Goal: Task Accomplishment & Management: Manage account settings

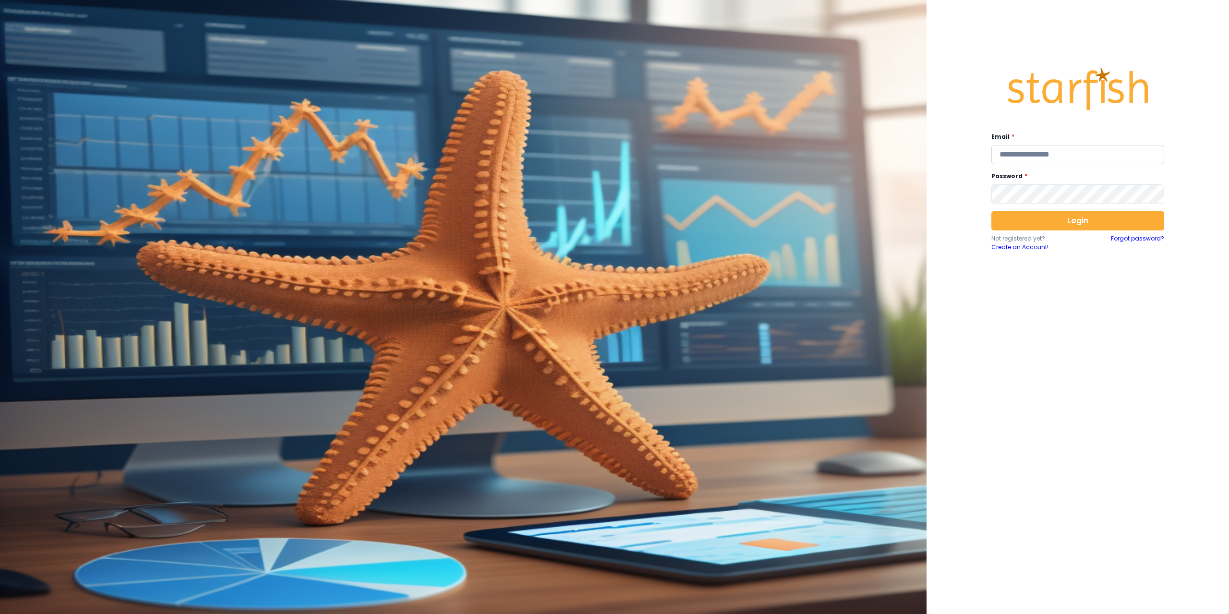
type input "**********"
click at [1142, 154] on input "**********" at bounding box center [1077, 154] width 173 height 19
paste input "**********"
type input "**********"
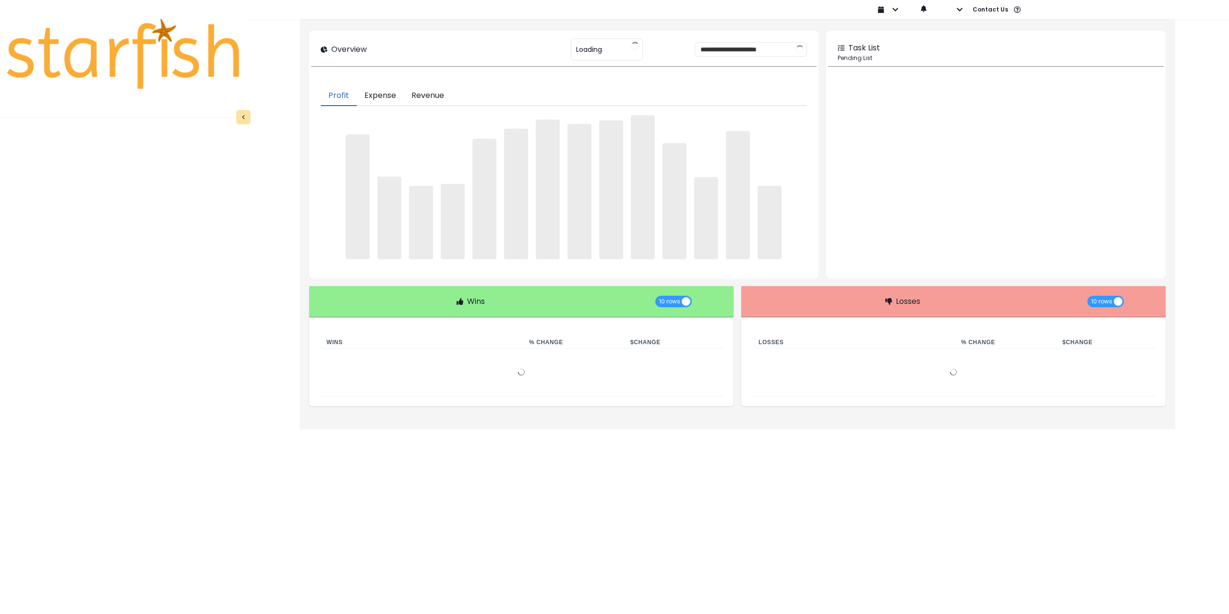
type input "**********"
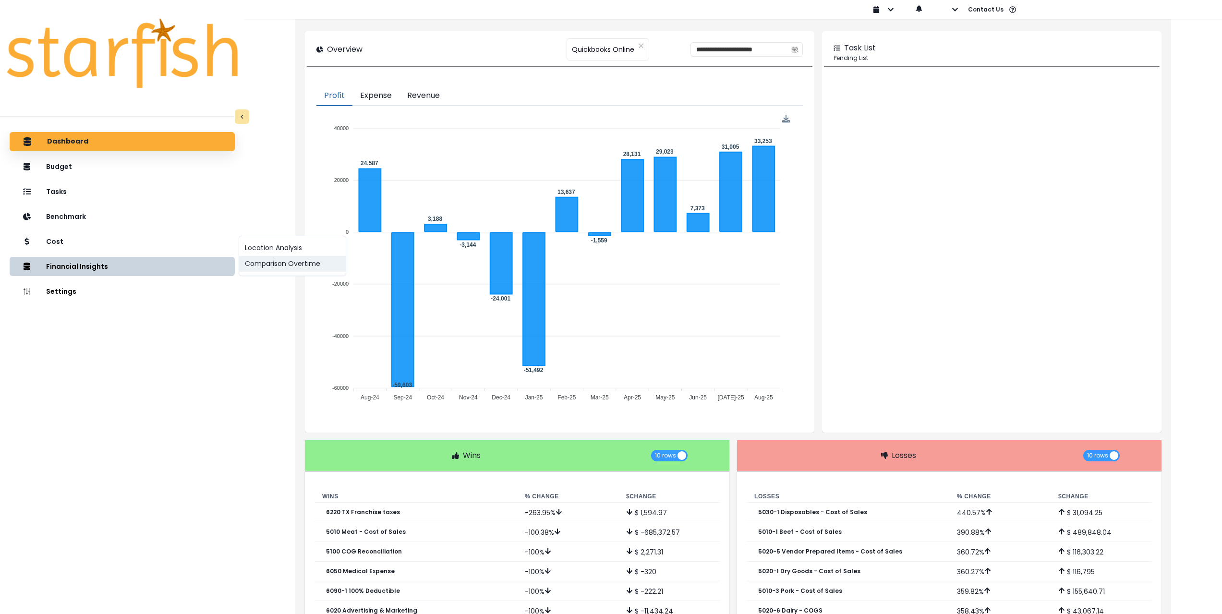
click at [301, 264] on button "Comparison Overtime" at bounding box center [292, 264] width 107 height 16
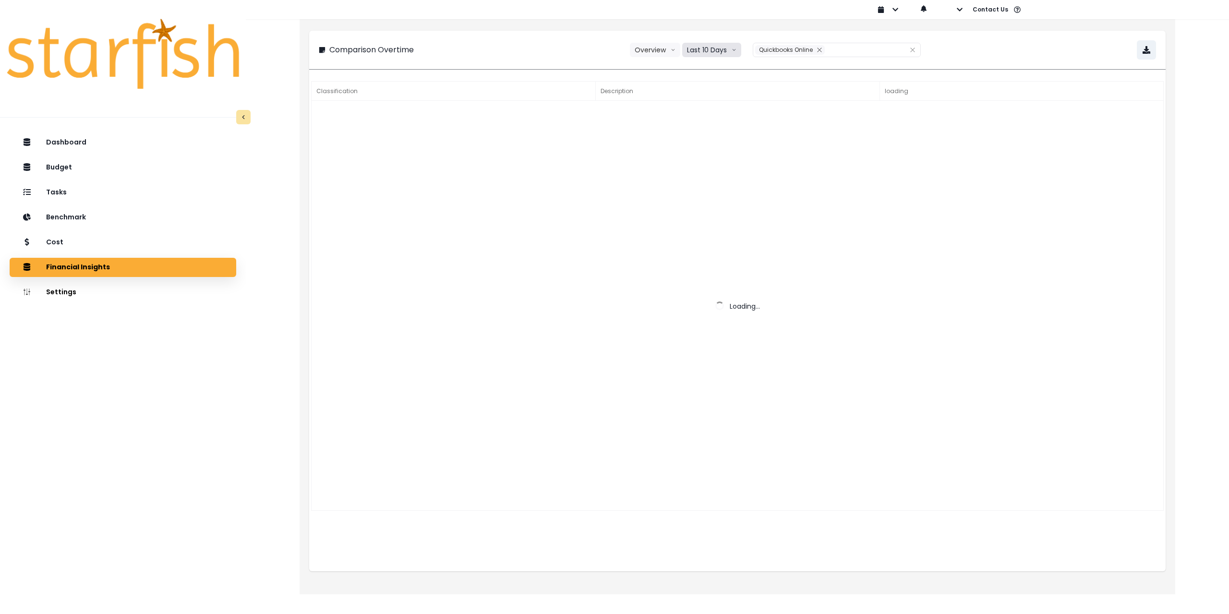
click at [714, 48] on button "Last 10 Days" at bounding box center [711, 50] width 59 height 14
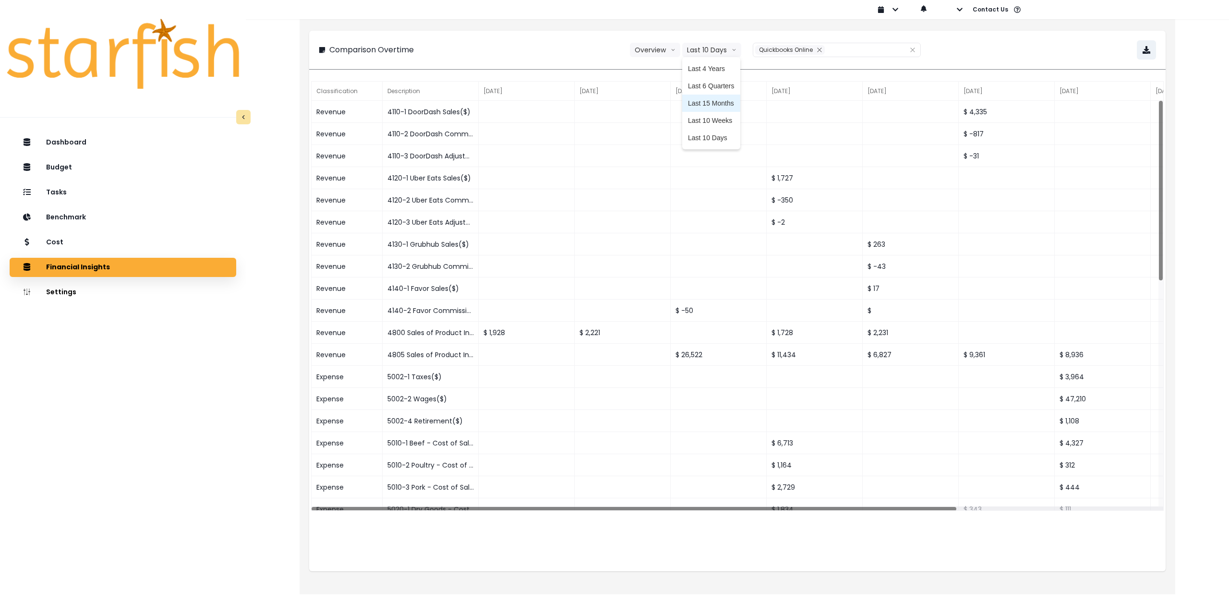
click at [728, 98] on li "Last 15 Months" at bounding box center [711, 103] width 58 height 17
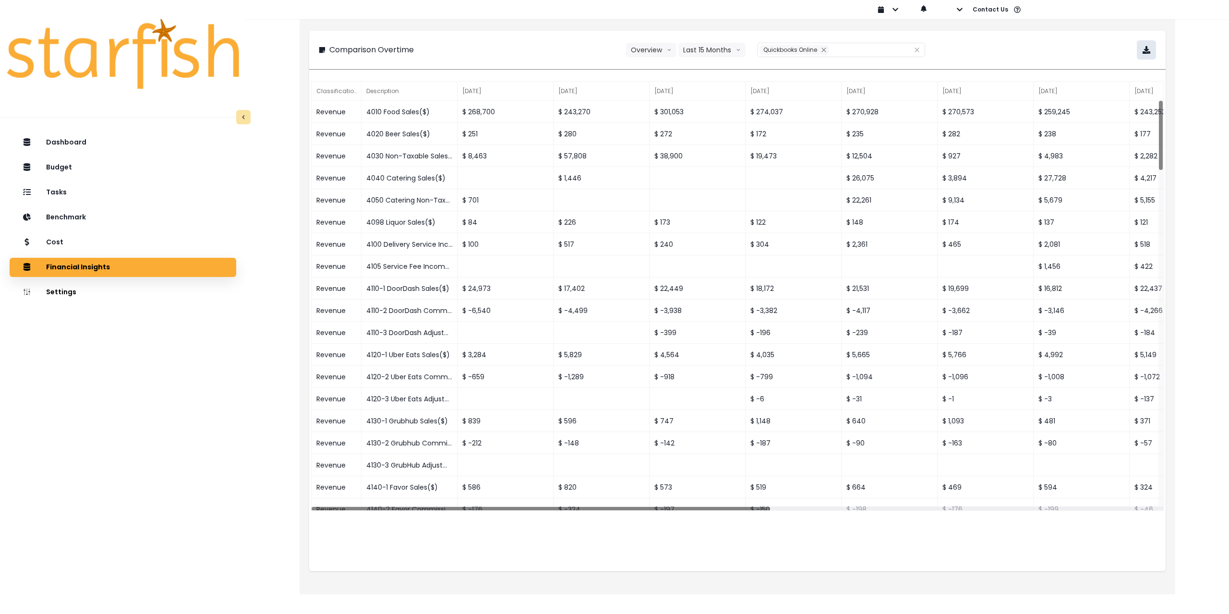
click at [1147, 45] on button "button" at bounding box center [1146, 49] width 19 height 19
click at [110, 194] on div "Tasks" at bounding box center [122, 192] width 211 height 20
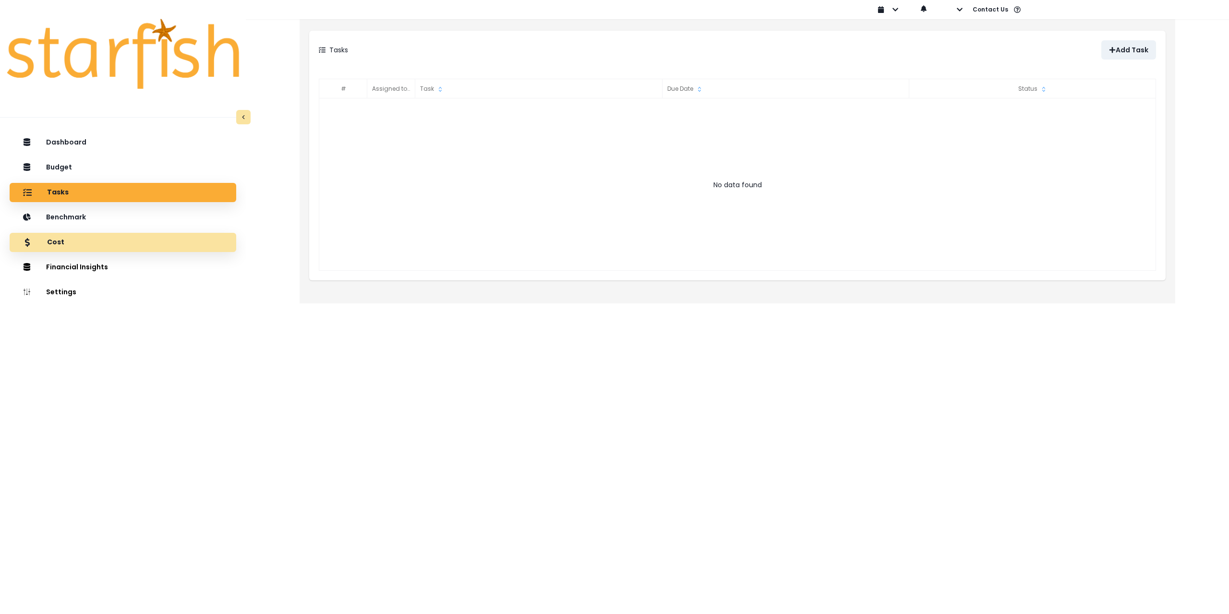
click at [108, 246] on div "Cost" at bounding box center [122, 242] width 211 height 20
click at [191, 244] on div "Cost" at bounding box center [122, 242] width 211 height 20
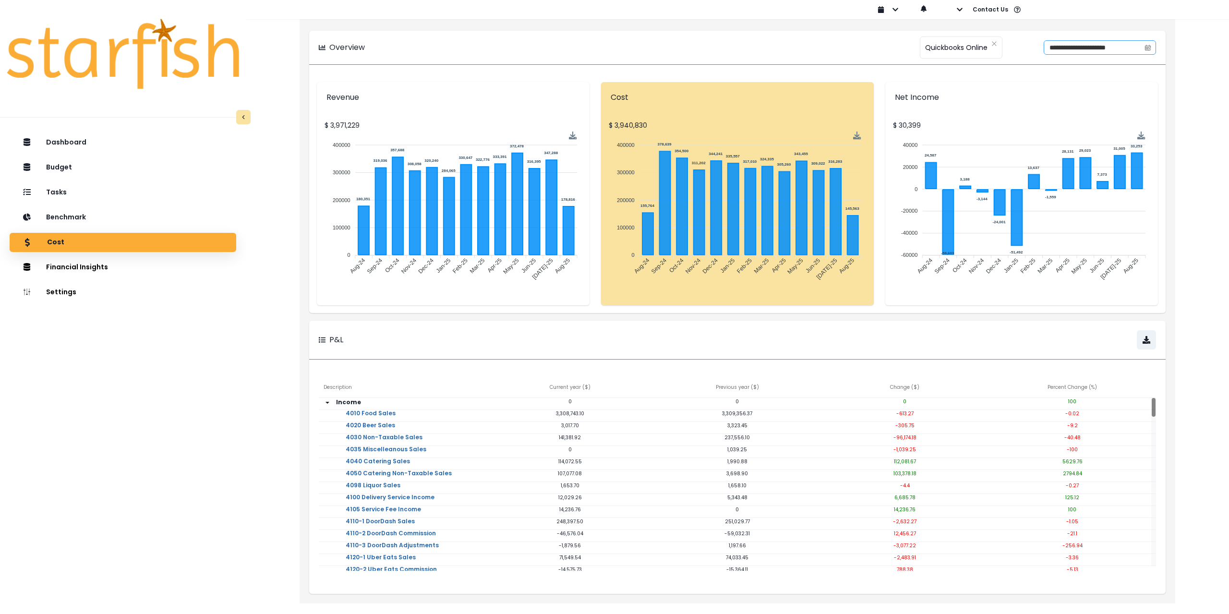
click at [1147, 47] on icon "calendar" at bounding box center [1147, 47] width 7 height 7
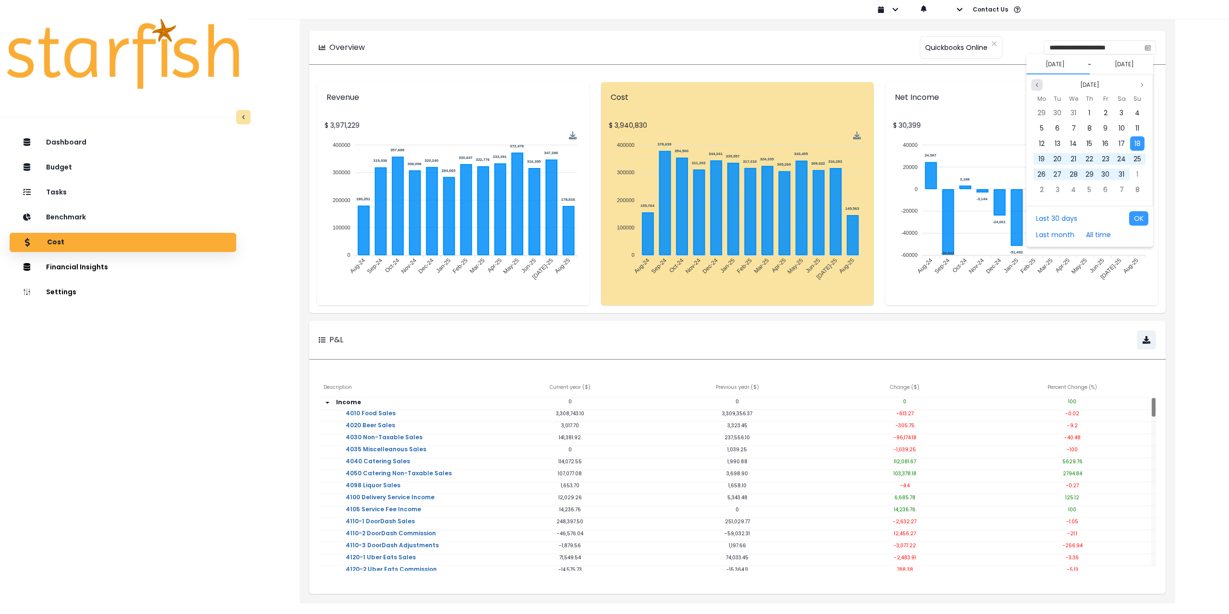
click at [1035, 83] on icon "page previous" at bounding box center [1037, 85] width 6 height 6
click at [1138, 85] on button "Next month" at bounding box center [1142, 85] width 12 height 12
click at [1043, 110] on div "1" at bounding box center [1041, 113] width 14 height 14
click at [1036, 85] on icon "page previous" at bounding box center [1037, 85] width 6 height 6
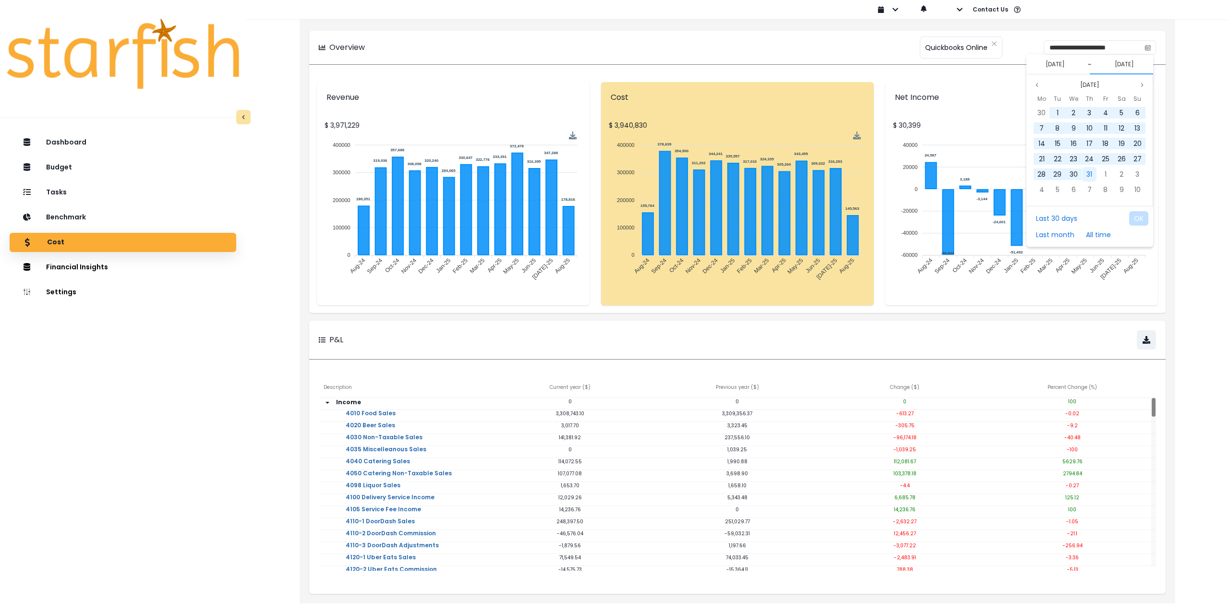
click at [1091, 176] on span "31" at bounding box center [1089, 174] width 6 height 10
click at [1140, 220] on button "OK" at bounding box center [1138, 218] width 19 height 14
type input "**********"
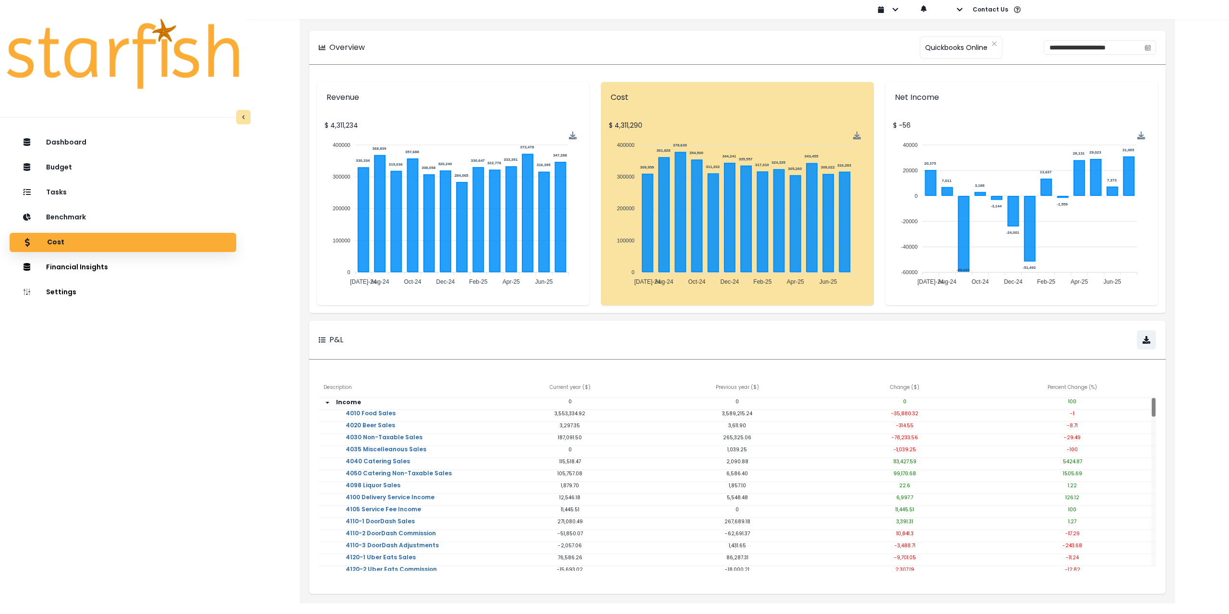
drag, startPoint x: 147, startPoint y: 401, endPoint x: 135, endPoint y: 370, distance: 33.4
click at [147, 401] on div "Dashboard Budget Tasks Benchmark Cost Financial Insights Location Analysis Comp…" at bounding box center [123, 402] width 246 height 542
click at [73, 190] on div "Tasks" at bounding box center [122, 192] width 211 height 20
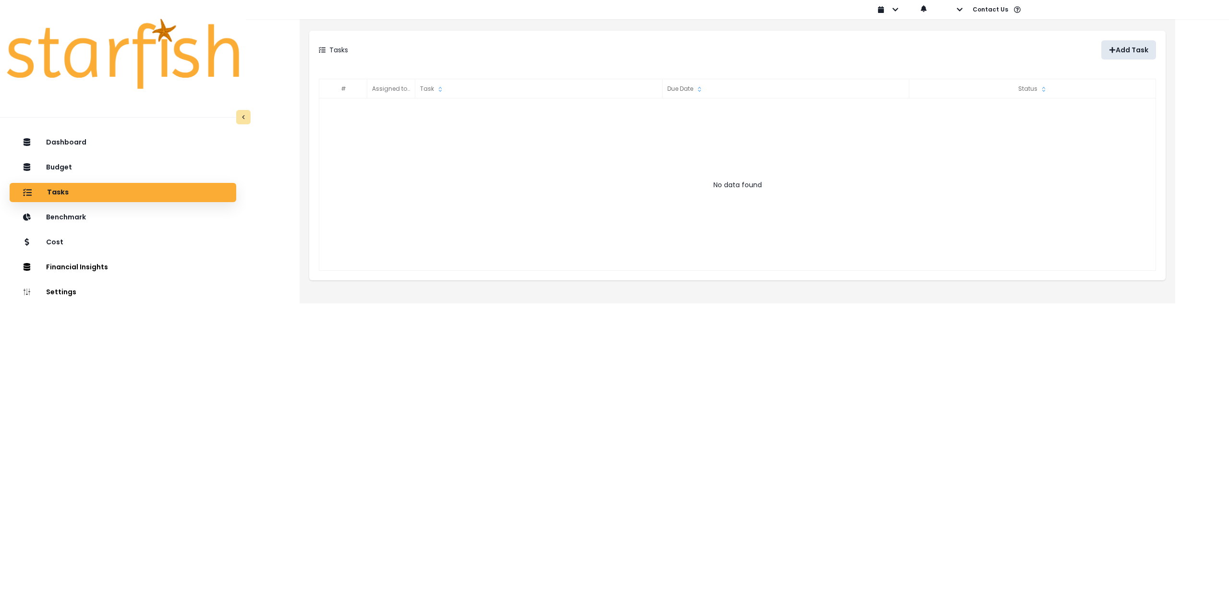
click at [1126, 48] on p "Add Task" at bounding box center [1131, 50] width 33 height 8
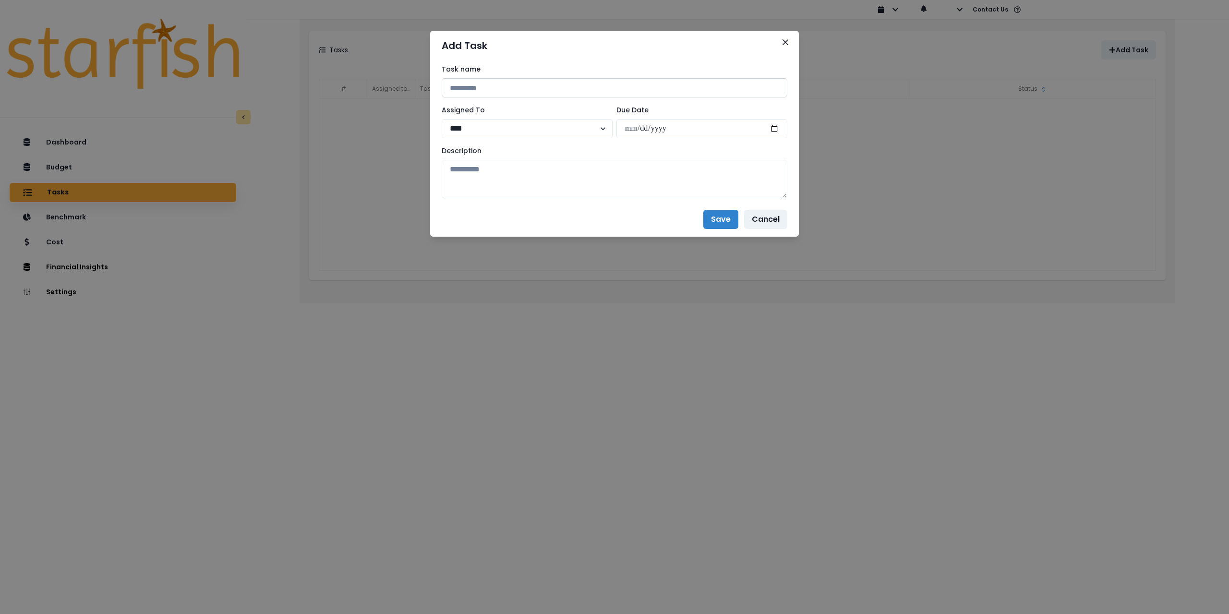
click at [512, 88] on input at bounding box center [615, 87] width 346 height 19
type input "*"
click at [785, 43] on icon "Close" at bounding box center [785, 42] width 6 height 6
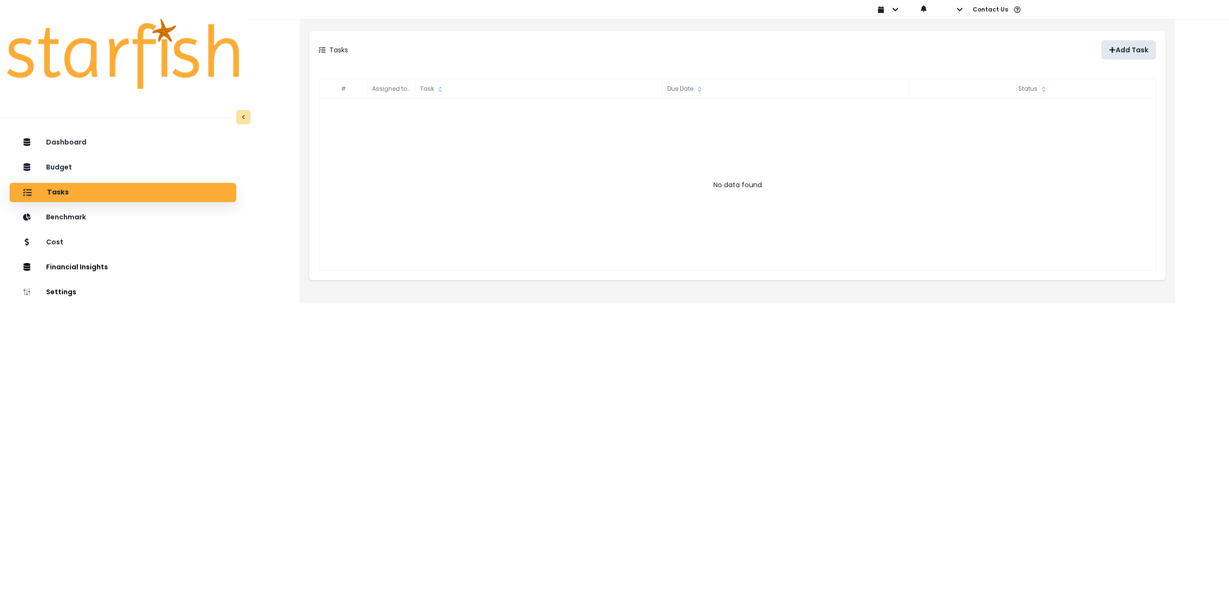
click at [1117, 48] on p "Add Task" at bounding box center [1131, 50] width 33 height 8
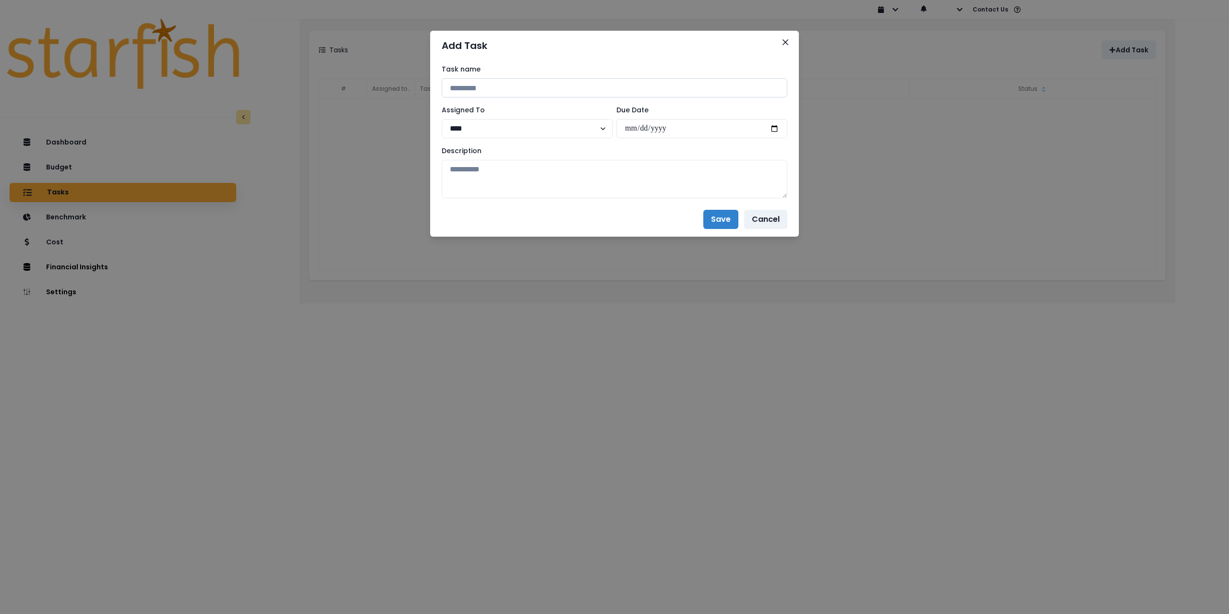
click at [529, 85] on input at bounding box center [615, 87] width 346 height 19
paste input "**********"
click at [480, 88] on input "**********" at bounding box center [615, 87] width 346 height 19
click at [576, 87] on input "**********" at bounding box center [615, 87] width 346 height 19
click at [549, 87] on input "**********" at bounding box center [615, 87] width 346 height 19
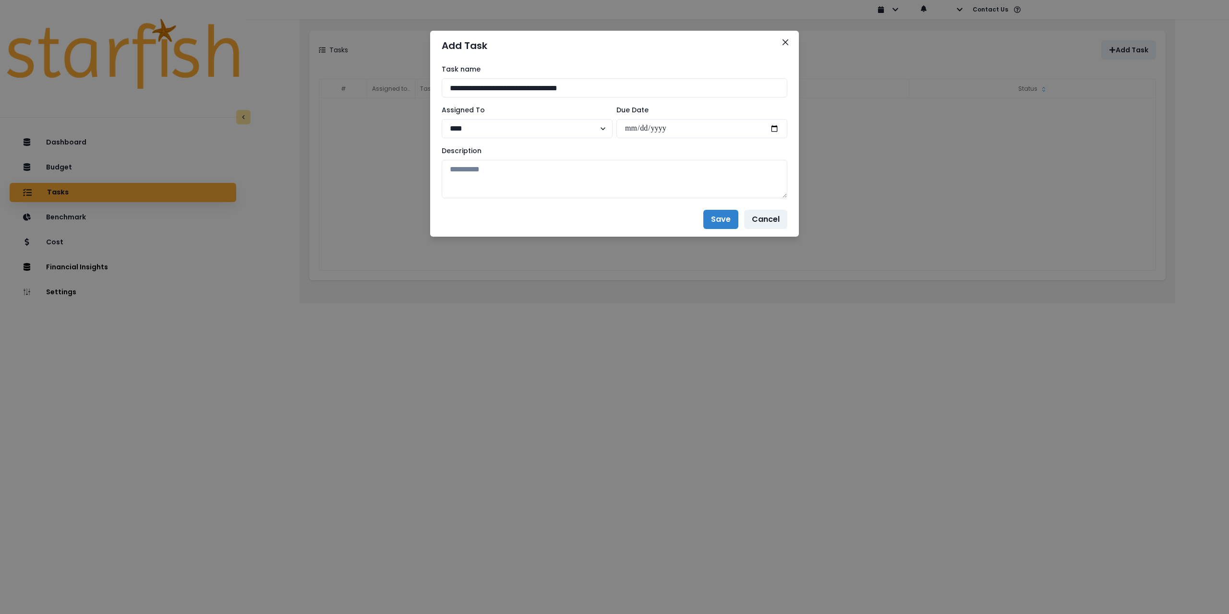
type input "**********"
click at [550, 171] on textarea at bounding box center [615, 179] width 346 height 38
paste textarea "**********"
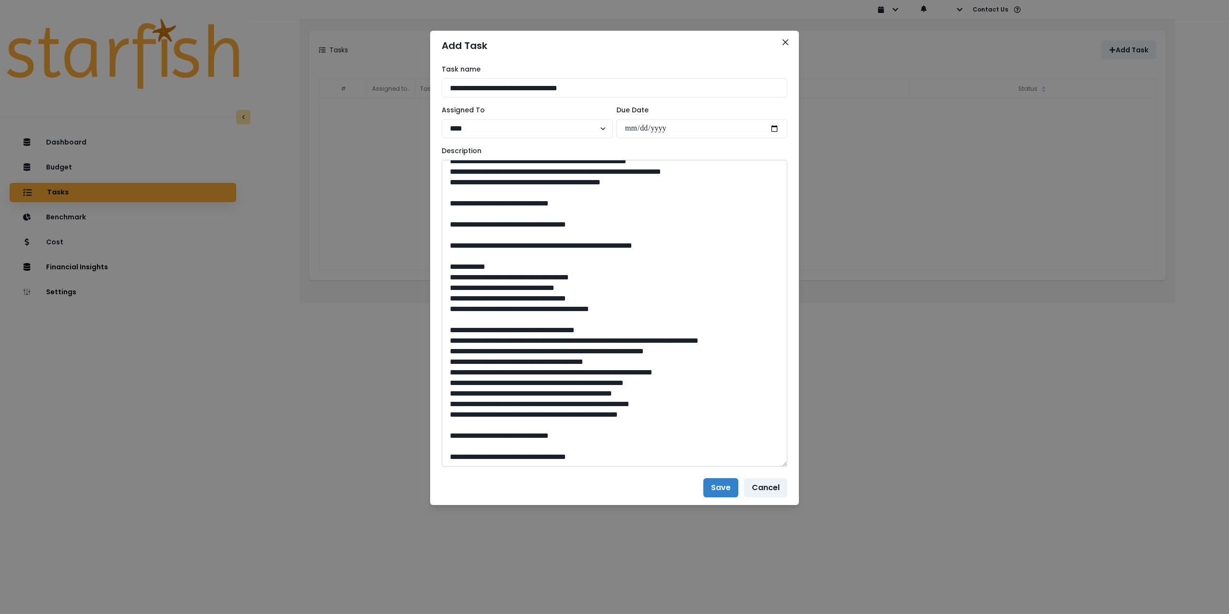
drag, startPoint x: 782, startPoint y: 195, endPoint x: 753, endPoint y: 475, distance: 281.4
click at [765, 467] on textarea at bounding box center [615, 313] width 346 height 307
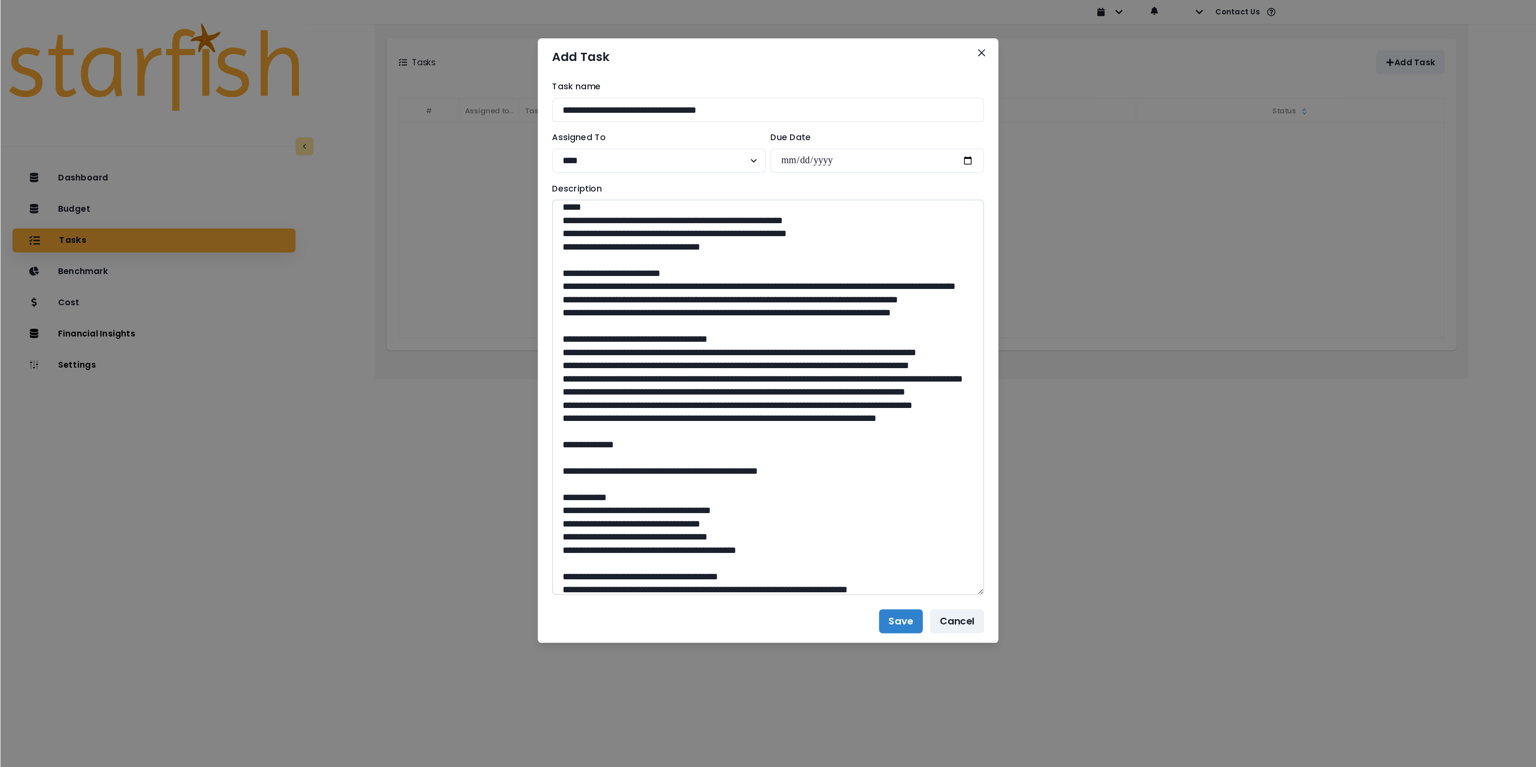
scroll to position [0, 0]
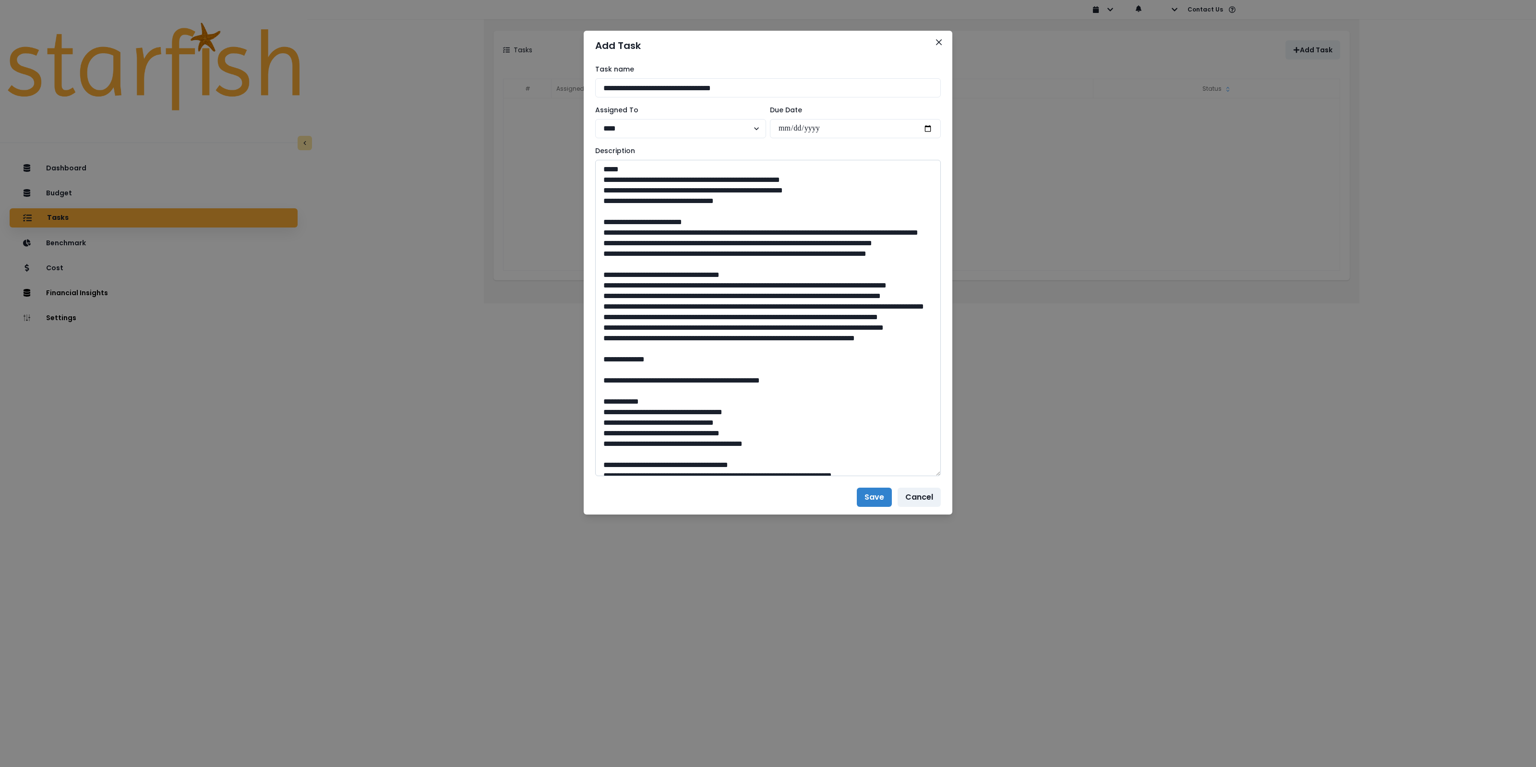
click at [742, 346] on textarea at bounding box center [768, 318] width 346 height 316
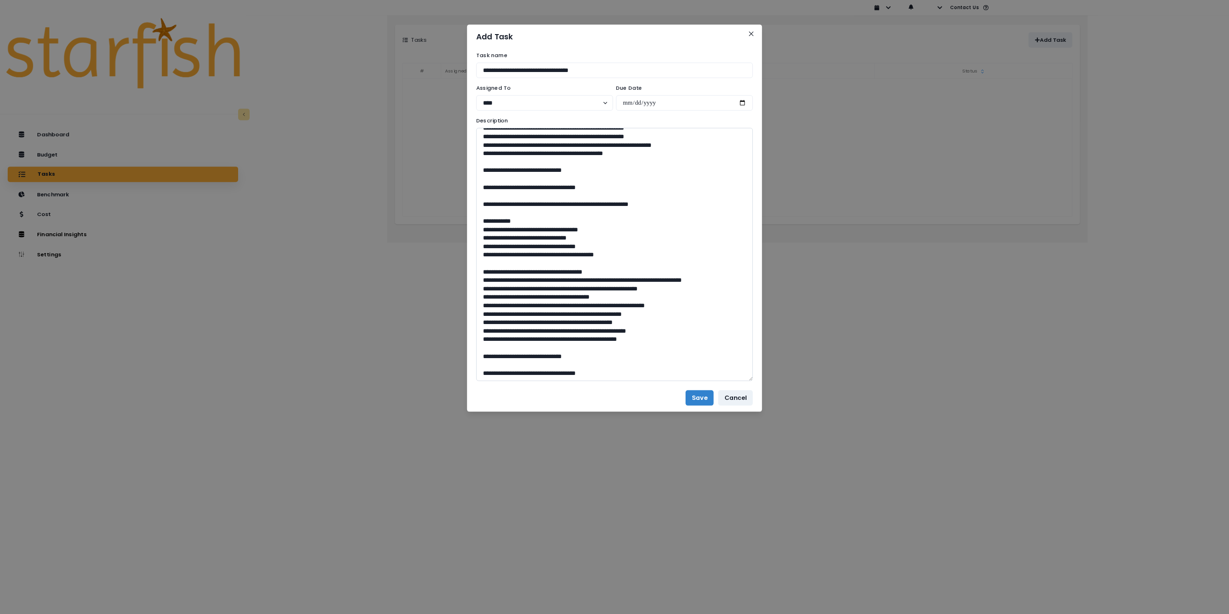
scroll to position [706, 0]
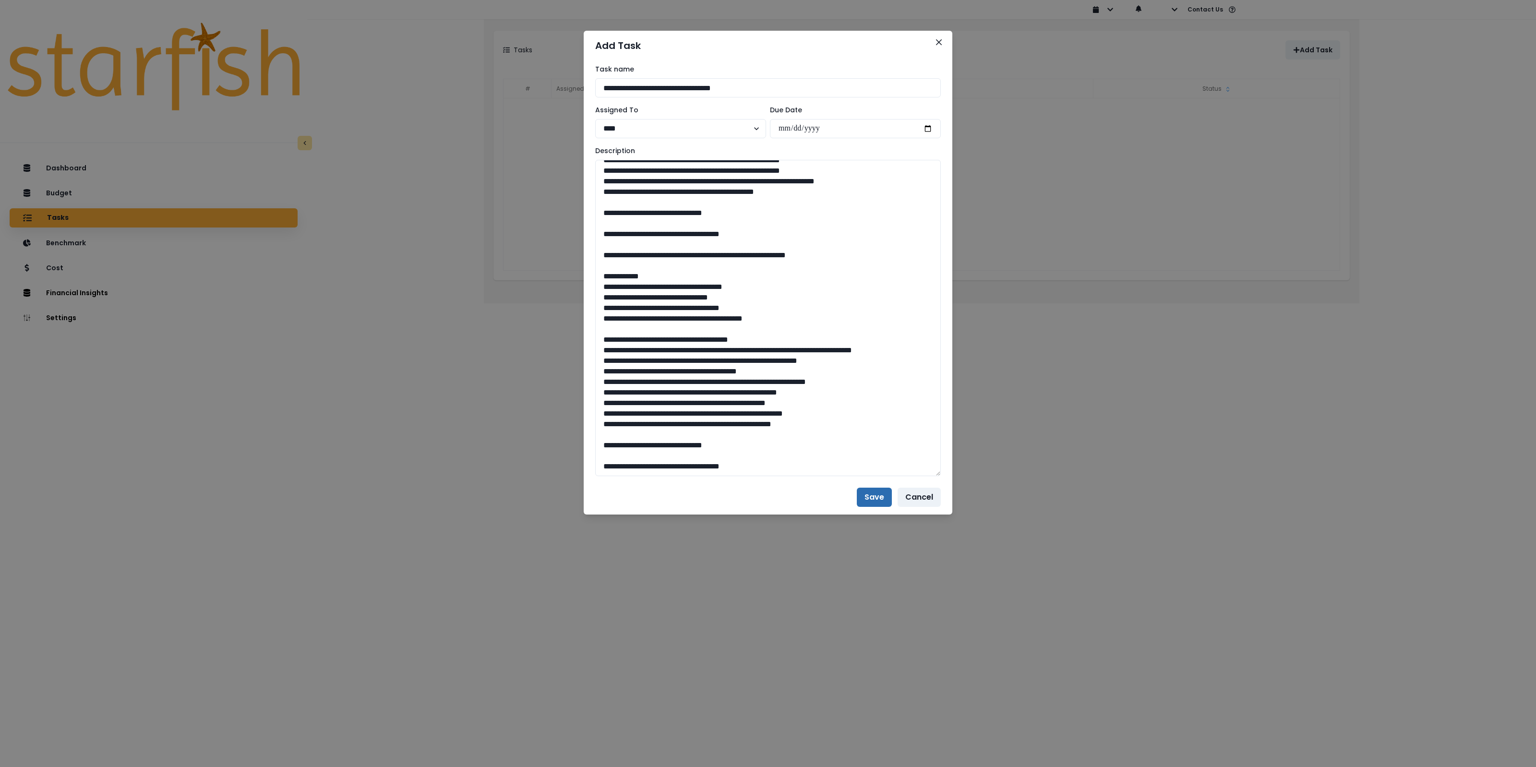
type textarea "**********"
click at [875, 493] on button "Save" at bounding box center [874, 497] width 35 height 19
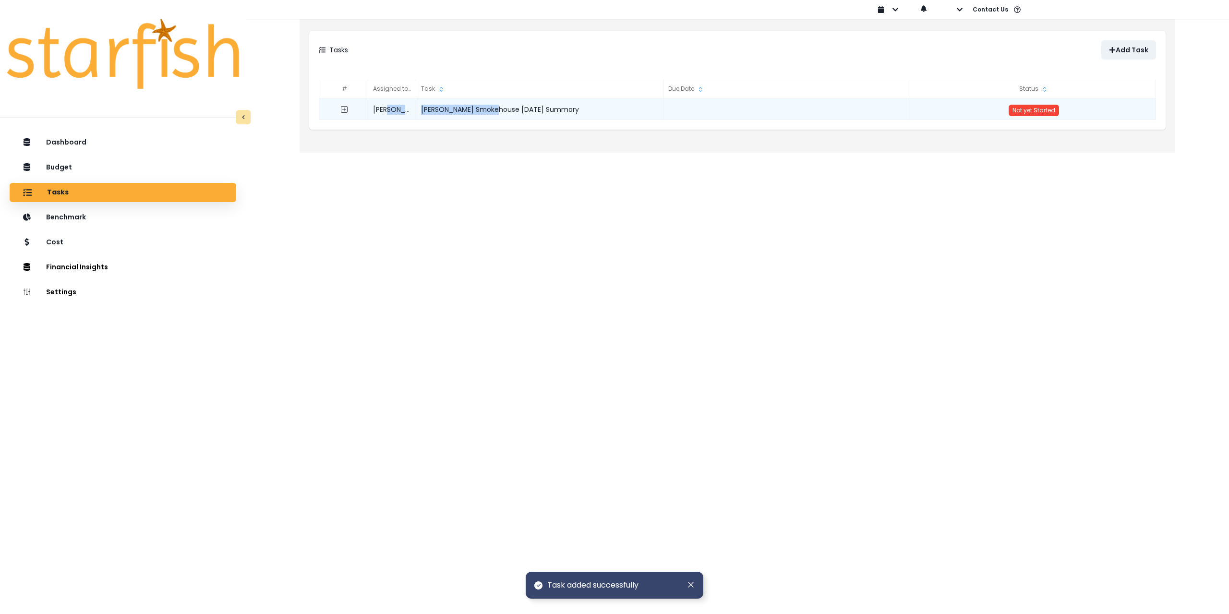
drag, startPoint x: 496, startPoint y: 109, endPoint x: 414, endPoint y: 111, distance: 82.6
click at [414, 98] on div "[PERSON_NAME] Smokehouse [DATE] Summary Not yet Started" at bounding box center [738, 98] width 837 height 0
copy div "[PERSON_NAME] Smokehouse"
click at [561, 114] on div "[PERSON_NAME] Smokehouse [DATE] Summary" at bounding box center [539, 109] width 247 height 22
drag, startPoint x: 496, startPoint y: 109, endPoint x: 411, endPoint y: 108, distance: 84.5
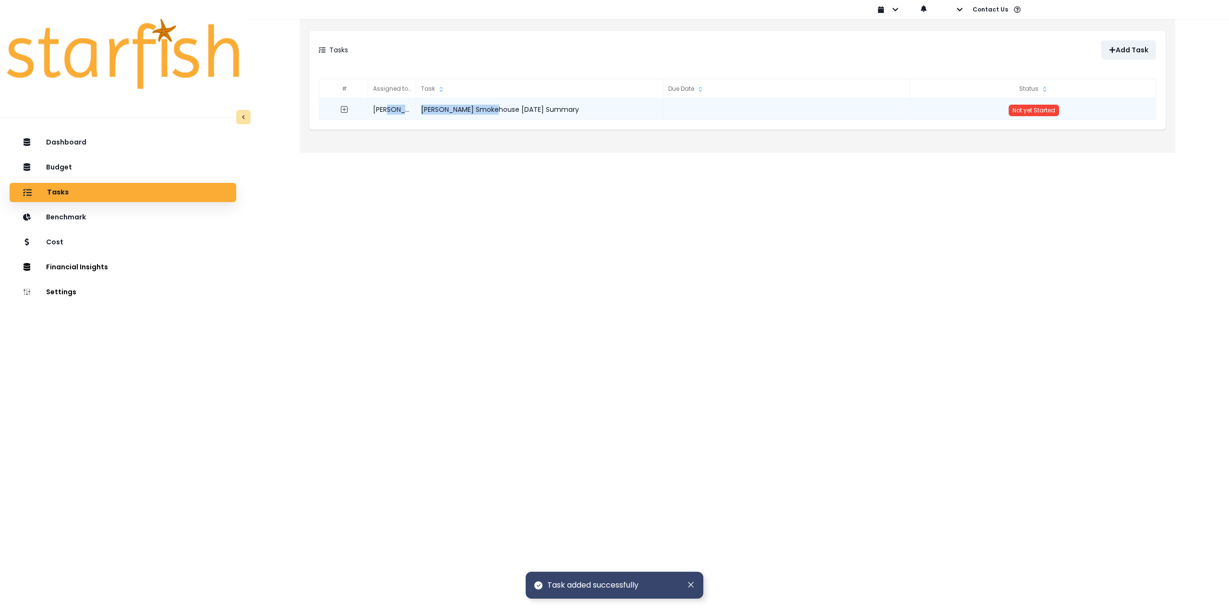
click at [411, 98] on div "[PERSON_NAME] Smokehouse [DATE] Summary Not yet Started" at bounding box center [738, 98] width 837 height 0
copy div "[PERSON_NAME] Smokehouse"
click at [342, 108] on icon "expand outline" at bounding box center [344, 110] width 8 height 8
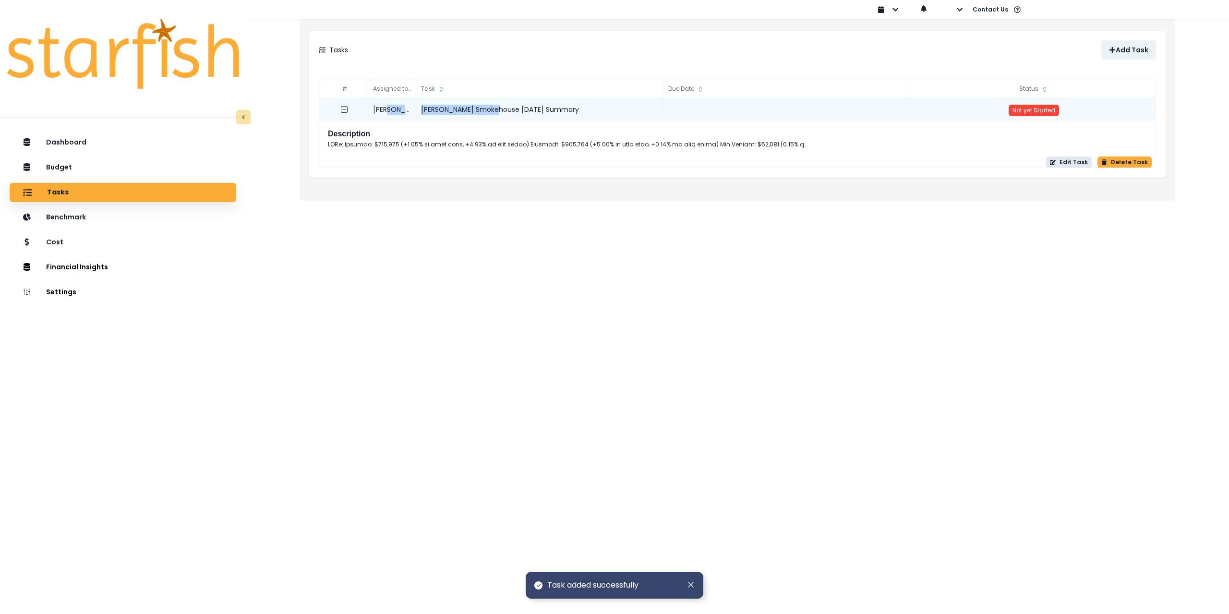
click at [1071, 162] on button "Edit Task" at bounding box center [1069, 162] width 46 height 12
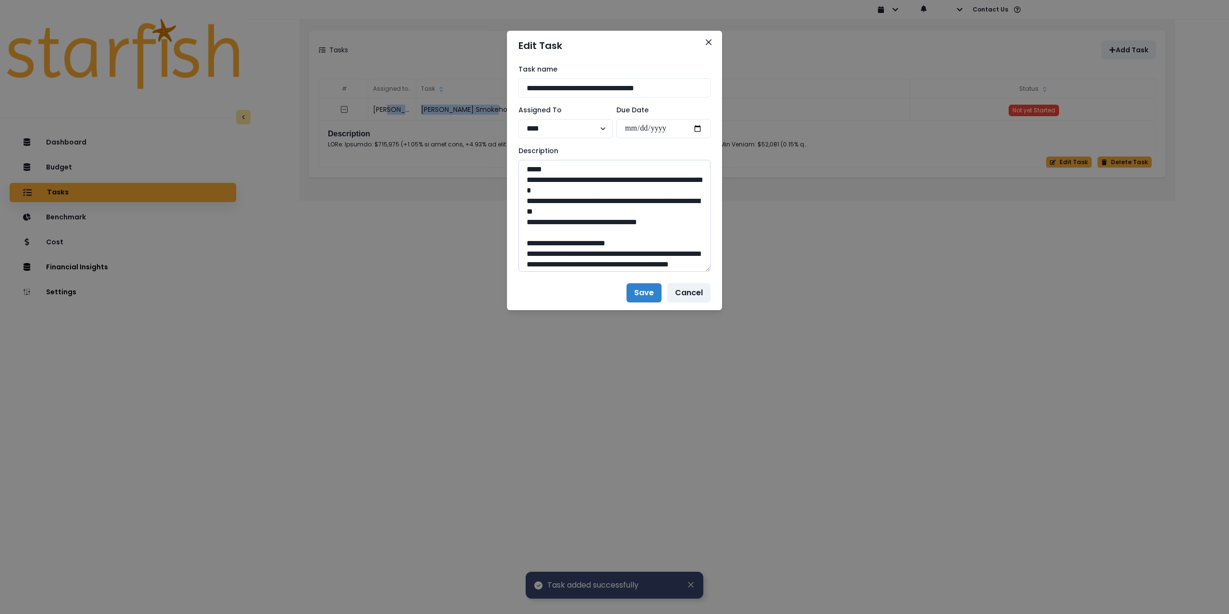
drag, startPoint x: 705, startPoint y: 240, endPoint x: 653, endPoint y: 545, distance: 309.7
click at [665, 272] on textarea at bounding box center [614, 216] width 192 height 112
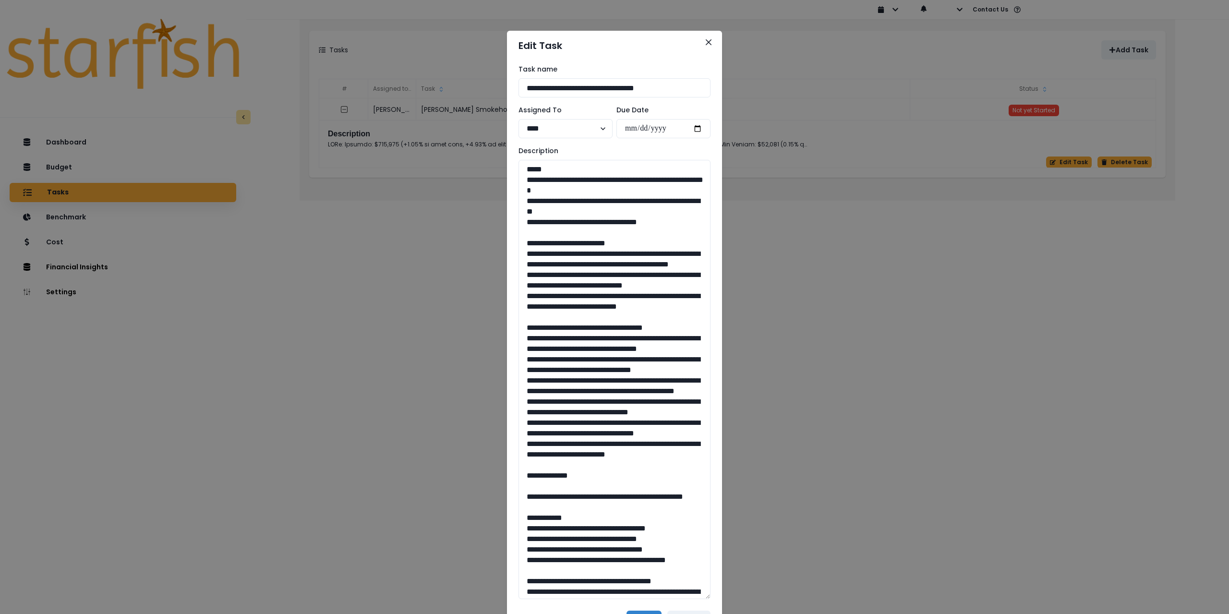
drag, startPoint x: 673, startPoint y: 223, endPoint x: 488, endPoint y: 184, distance: 189.8
drag, startPoint x: 558, startPoint y: 335, endPoint x: 496, endPoint y: 253, distance: 102.4
click at [496, 253] on div "**********" at bounding box center [614, 307] width 1229 height 614
drag, startPoint x: 521, startPoint y: 371, endPoint x: 576, endPoint y: 547, distance: 184.7
click at [576, 547] on textarea at bounding box center [614, 379] width 192 height 439
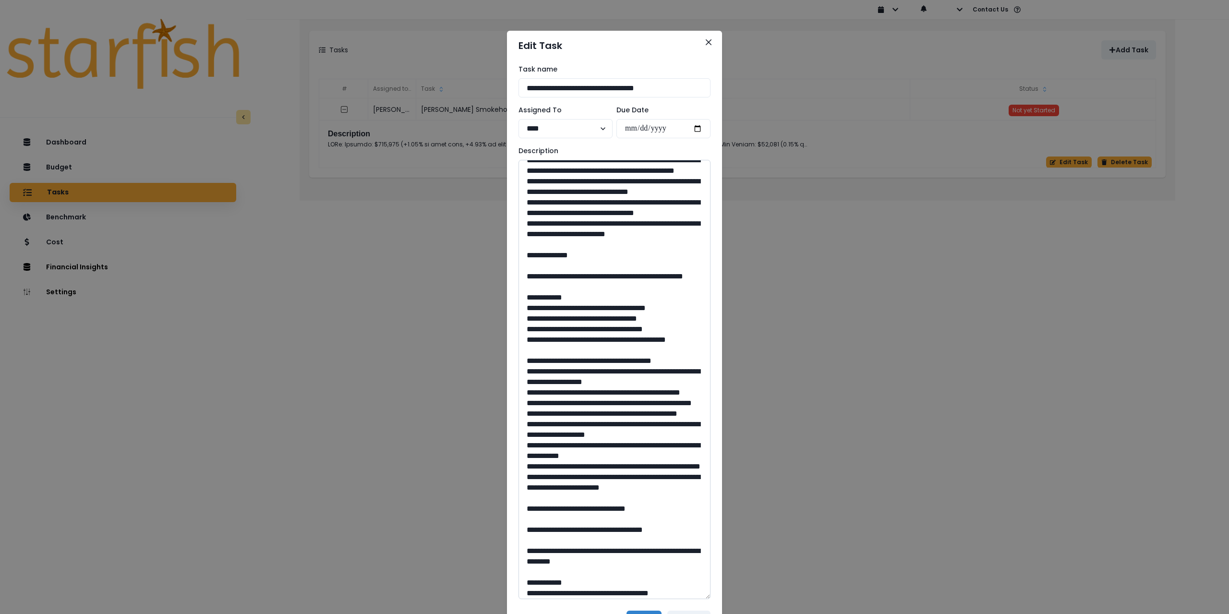
scroll to position [240, 0]
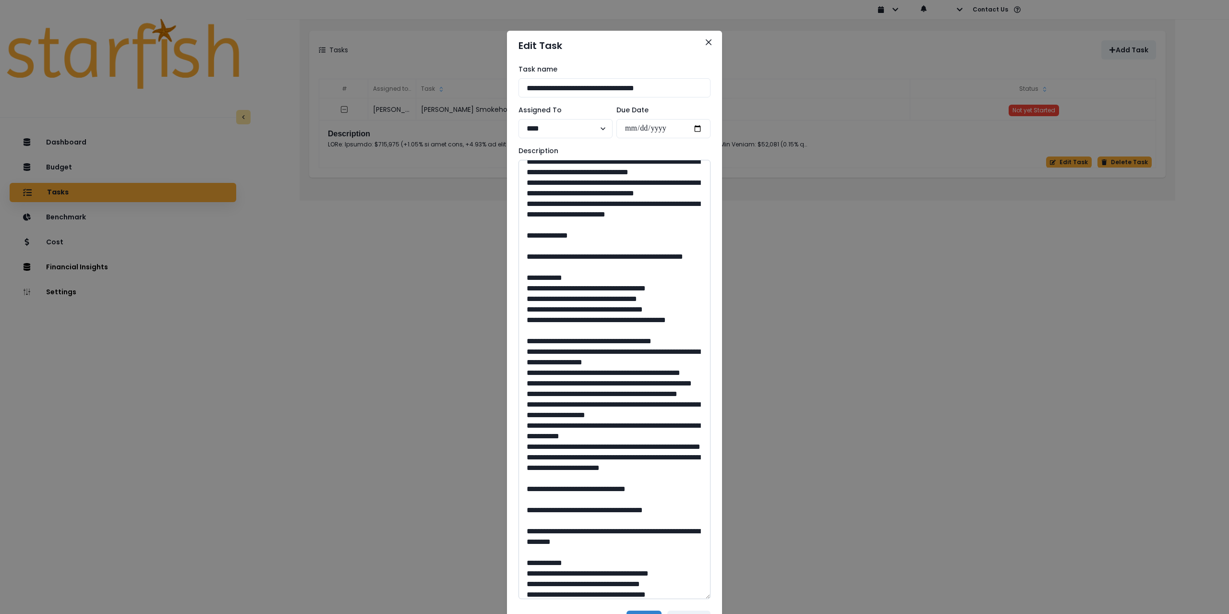
drag, startPoint x: 548, startPoint y: 349, endPoint x: 576, endPoint y: 377, distance: 40.1
click at [576, 377] on textarea at bounding box center [614, 379] width 192 height 439
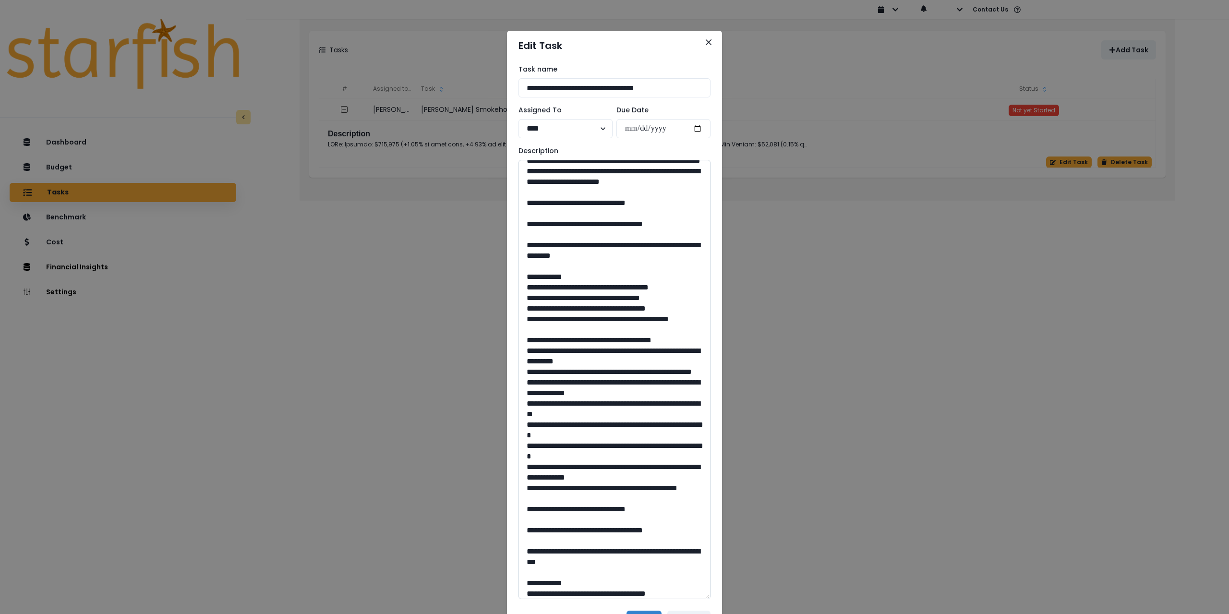
scroll to position [528, 0]
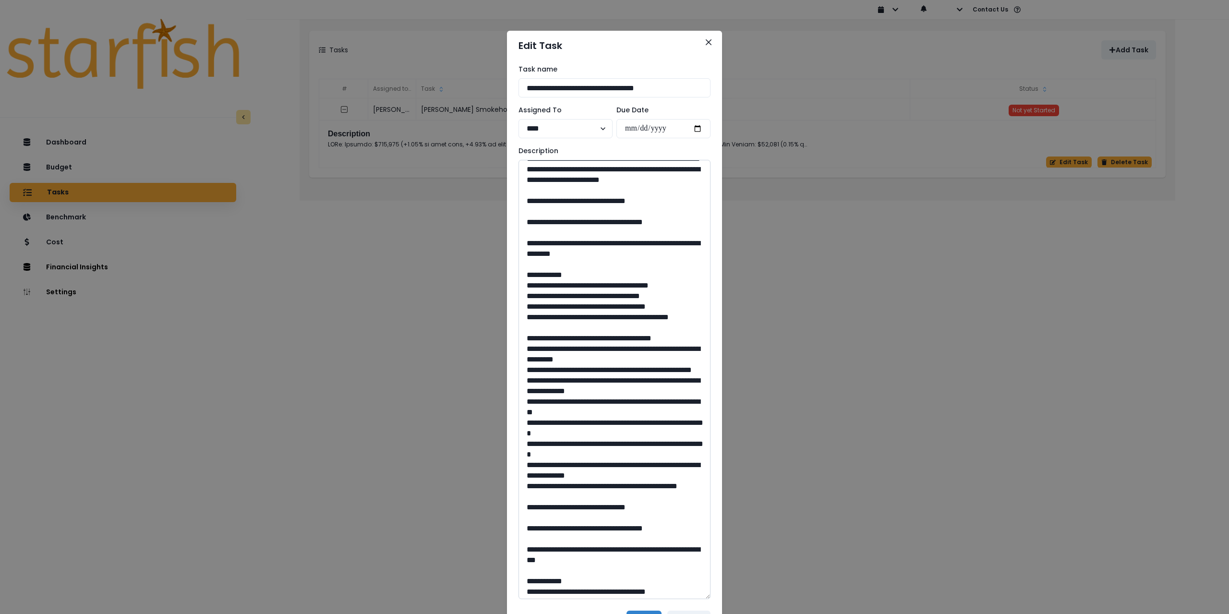
drag, startPoint x: 612, startPoint y: 367, endPoint x: 594, endPoint y: 367, distance: 18.2
click at [594, 367] on textarea at bounding box center [614, 379] width 192 height 439
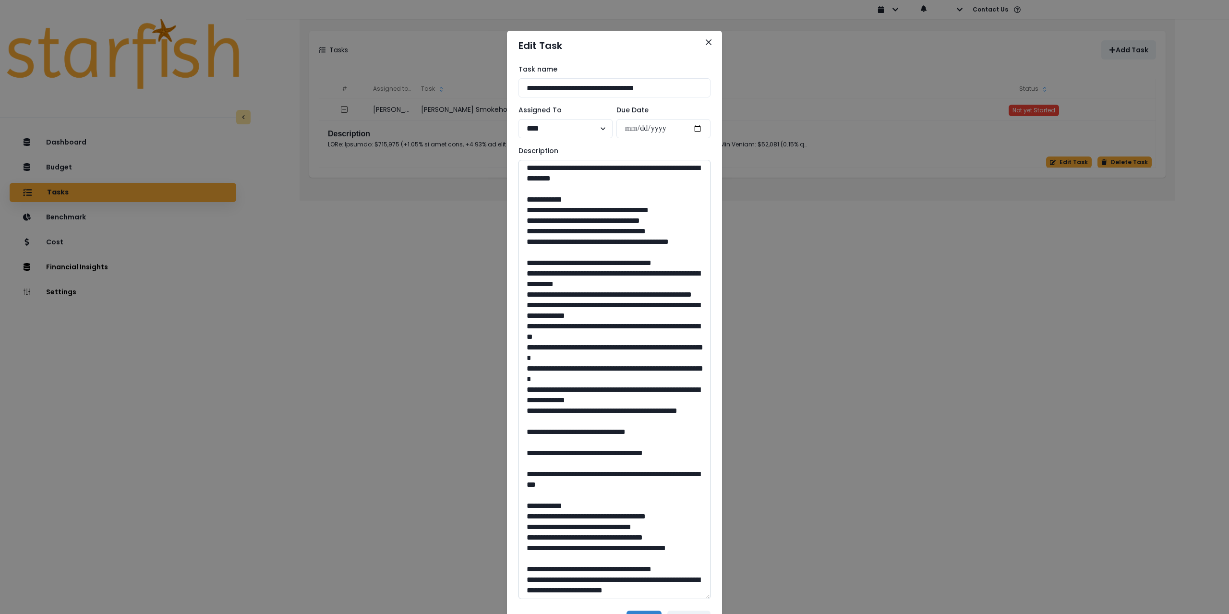
scroll to position [624, 0]
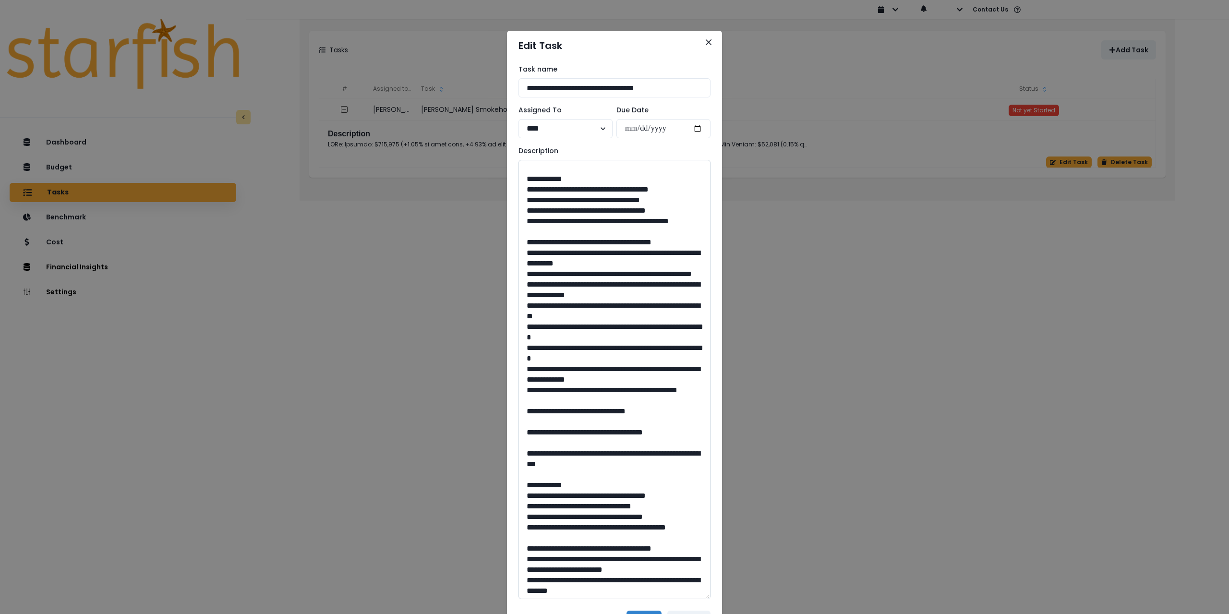
drag, startPoint x: 550, startPoint y: 315, endPoint x: 688, endPoint y: 333, distance: 138.9
click at [688, 333] on textarea at bounding box center [614, 379] width 192 height 439
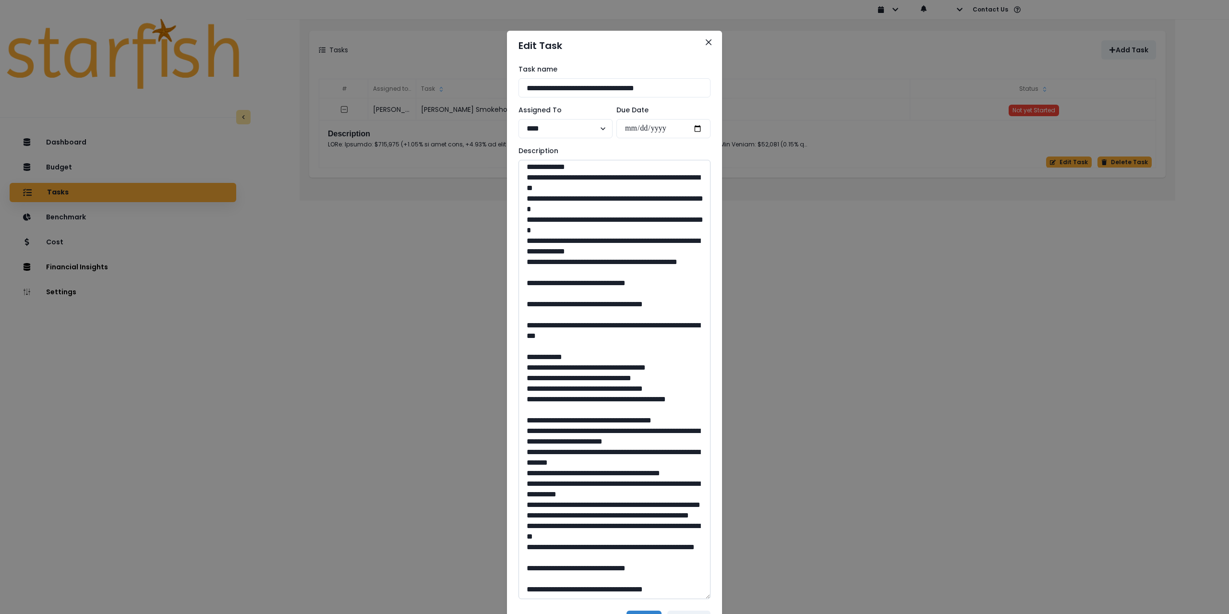
scroll to position [864, 0]
drag, startPoint x: 611, startPoint y: 369, endPoint x: 594, endPoint y: 371, distance: 17.3
click at [592, 370] on textarea at bounding box center [614, 379] width 192 height 439
click at [594, 372] on textarea at bounding box center [614, 379] width 192 height 439
drag, startPoint x: 594, startPoint y: 372, endPoint x: 607, endPoint y: 373, distance: 13.5
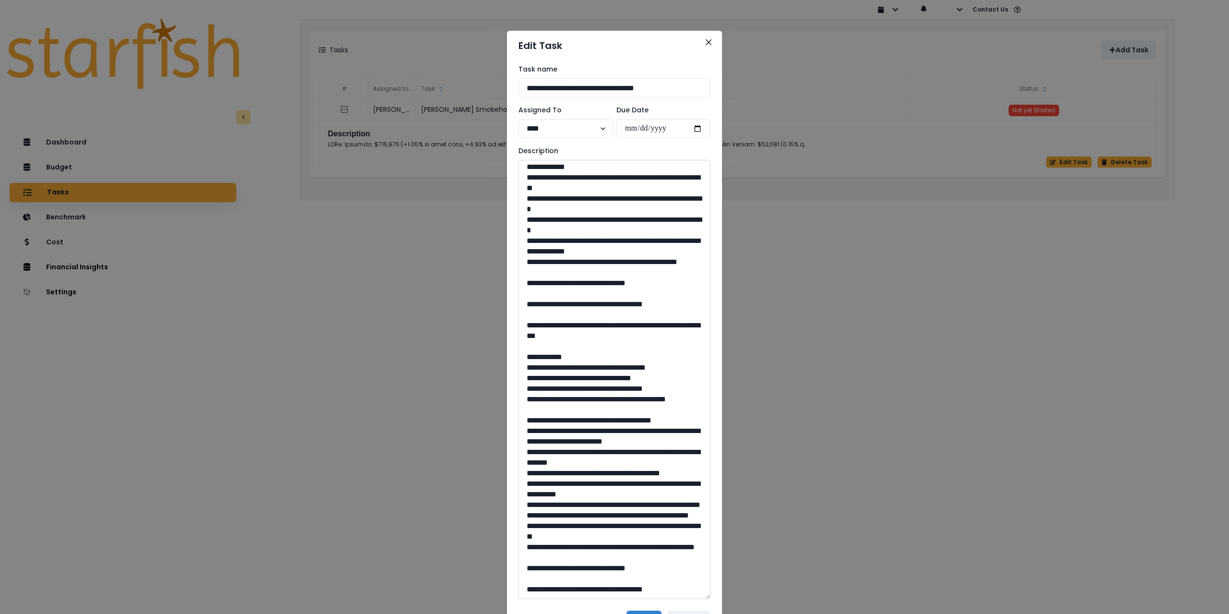
click at [607, 373] on textarea at bounding box center [614, 379] width 192 height 439
drag, startPoint x: 551, startPoint y: 321, endPoint x: 618, endPoint y: 315, distance: 67.9
click at [648, 340] on textarea at bounding box center [614, 379] width 192 height 439
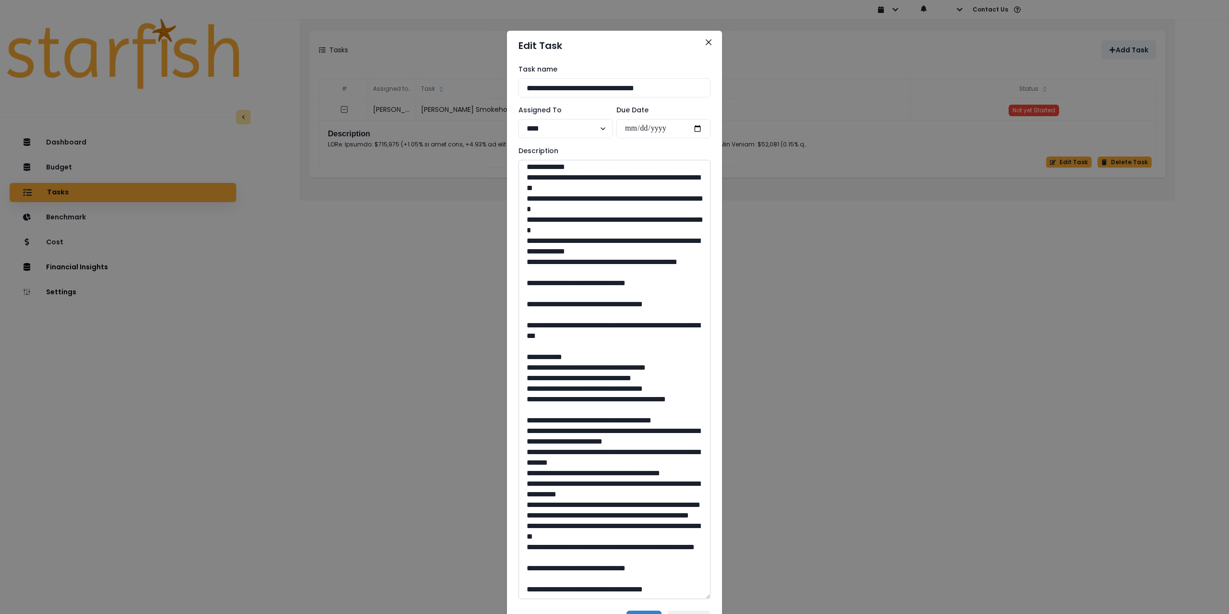
drag, startPoint x: 612, startPoint y: 567, endPoint x: 595, endPoint y: 568, distance: 16.8
click at [595, 568] on textarea at bounding box center [614, 379] width 192 height 439
